Goal: Find specific page/section: Find specific page/section

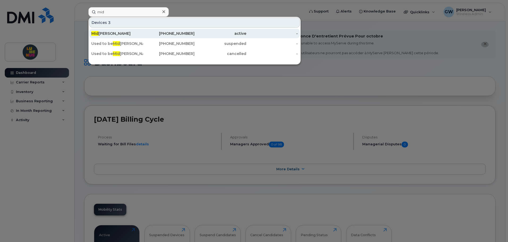
type input "mid"
click at [130, 32] on div "Mid [PERSON_NAME]" at bounding box center [117, 33] width 52 height 5
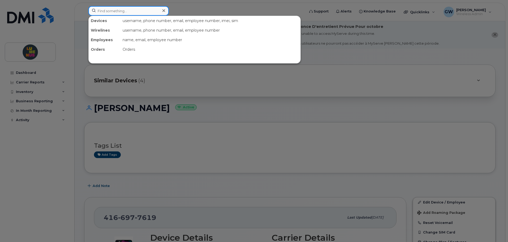
click at [121, 14] on input at bounding box center [128, 11] width 80 height 10
click at [272, 108] on div at bounding box center [254, 121] width 508 height 242
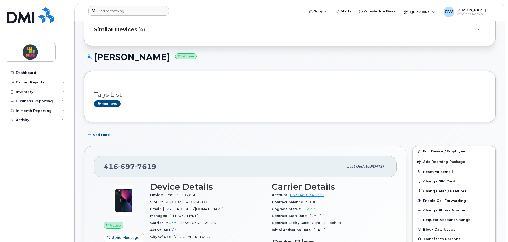
scroll to position [53, 0]
